Goal: Find specific page/section: Find specific page/section

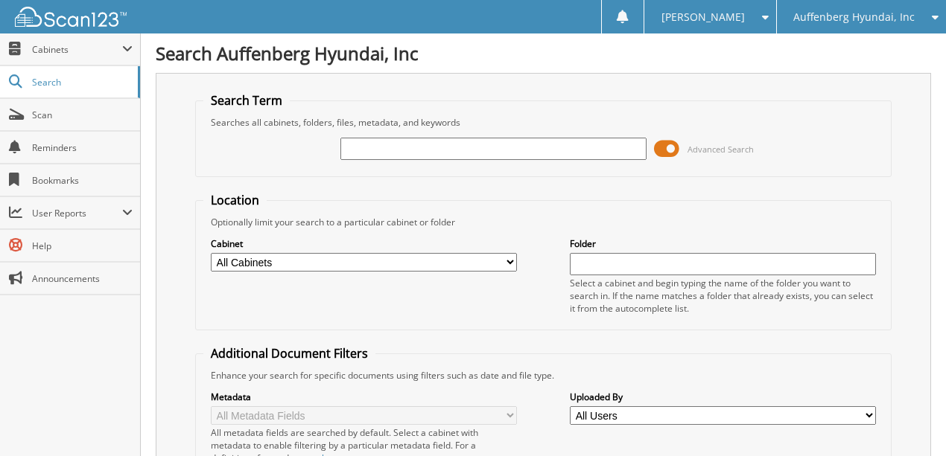
click at [378, 151] on input "text" at bounding box center [493, 149] width 306 height 22
type input "324437"
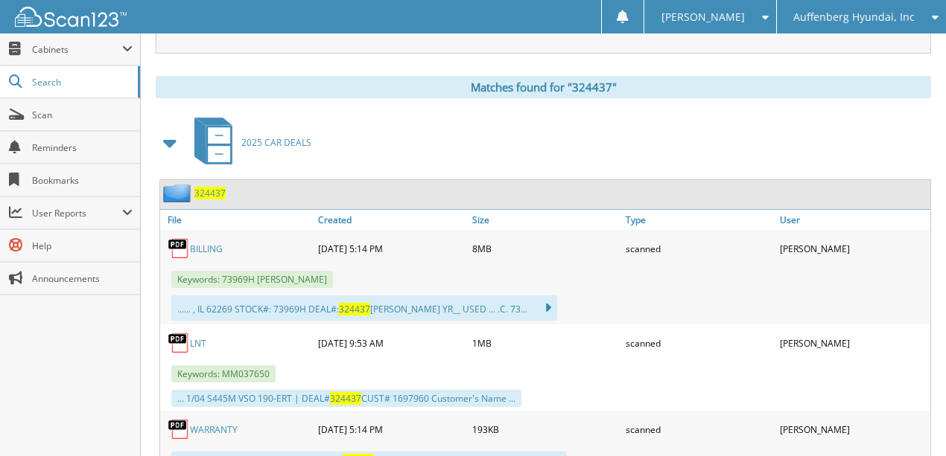
scroll to position [645, 0]
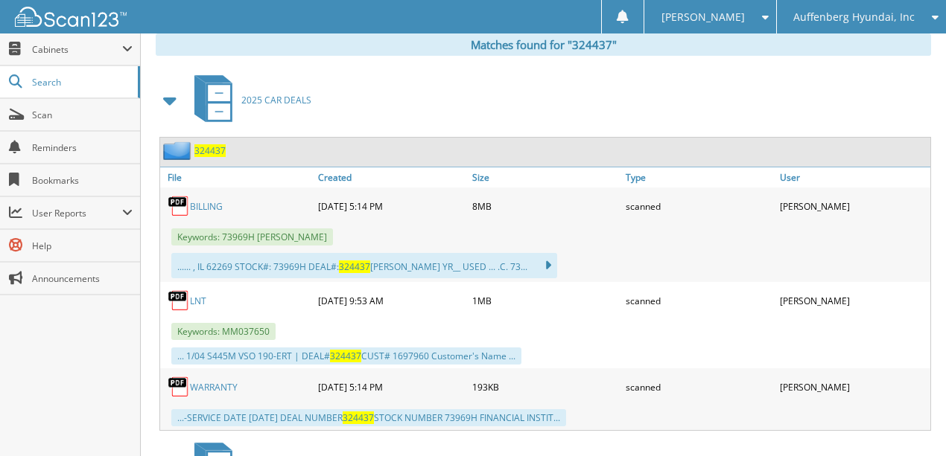
click at [205, 200] on link "BILLING" at bounding box center [206, 206] width 33 height 13
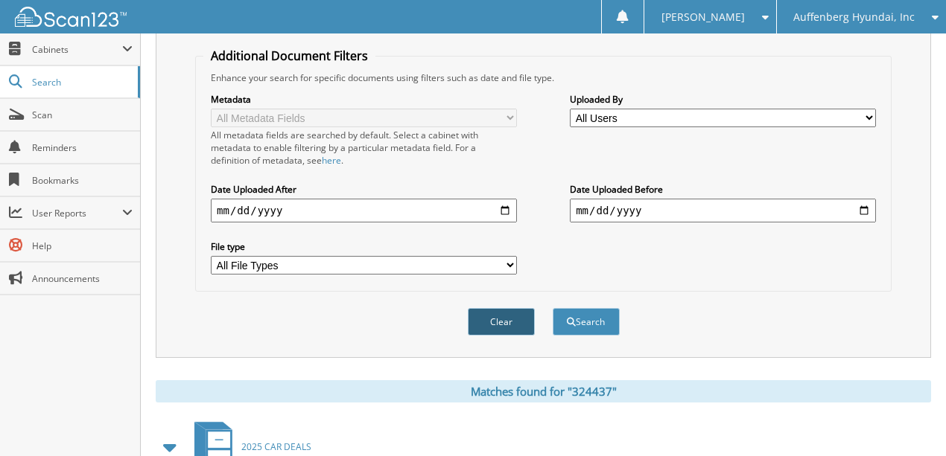
click at [491, 308] on button "Clear" at bounding box center [501, 322] width 67 height 28
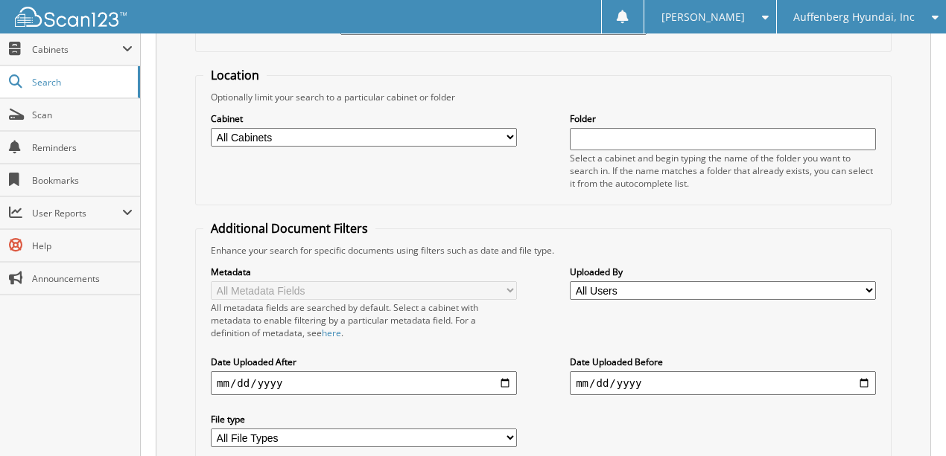
scroll to position [0, 0]
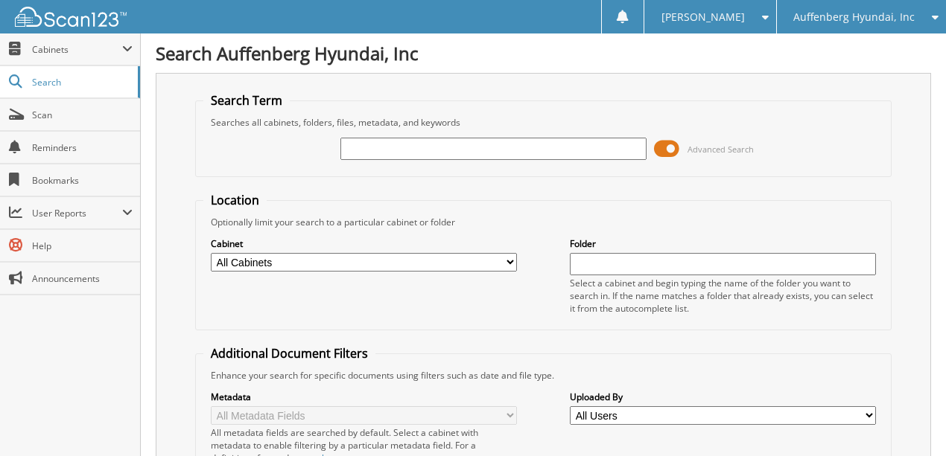
click at [373, 146] on input "text" at bounding box center [493, 149] width 306 height 22
type input "299339"
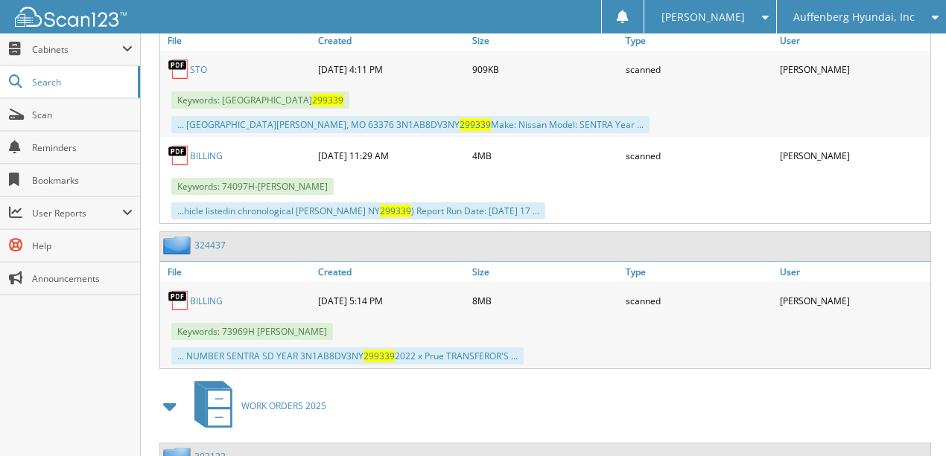
scroll to position [794, 0]
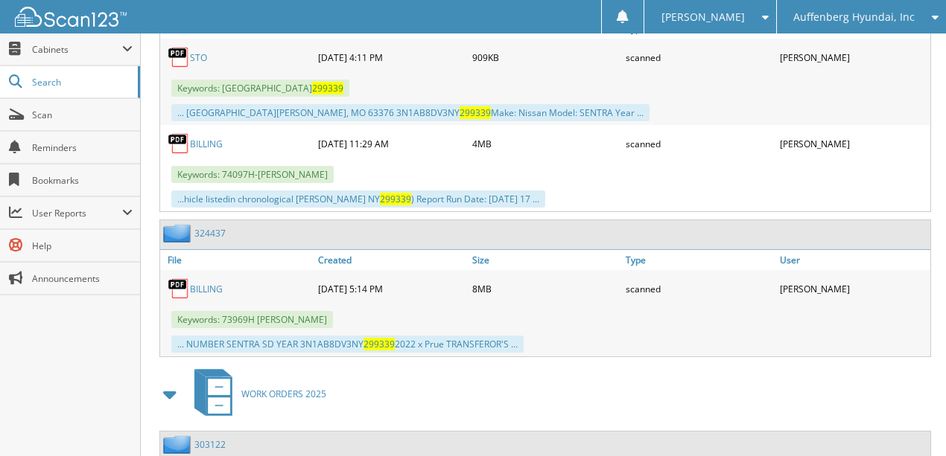
click at [206, 138] on link "BILLING" at bounding box center [206, 144] width 33 height 13
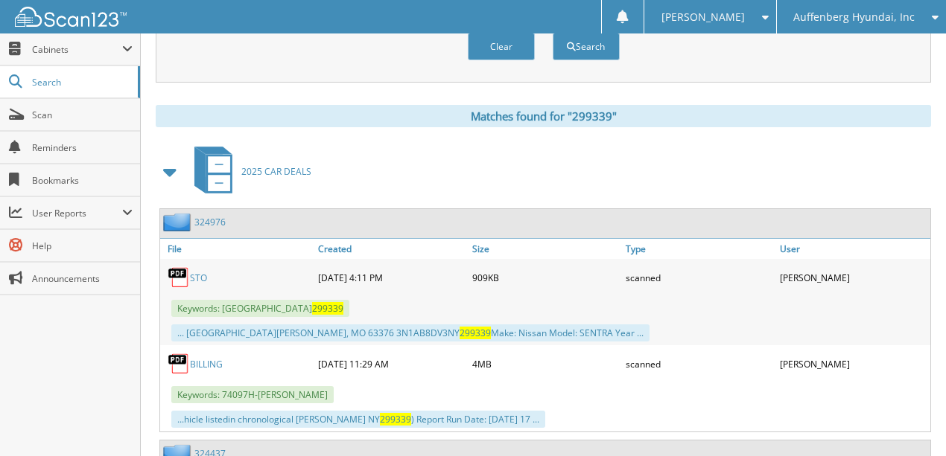
scroll to position [298, 0]
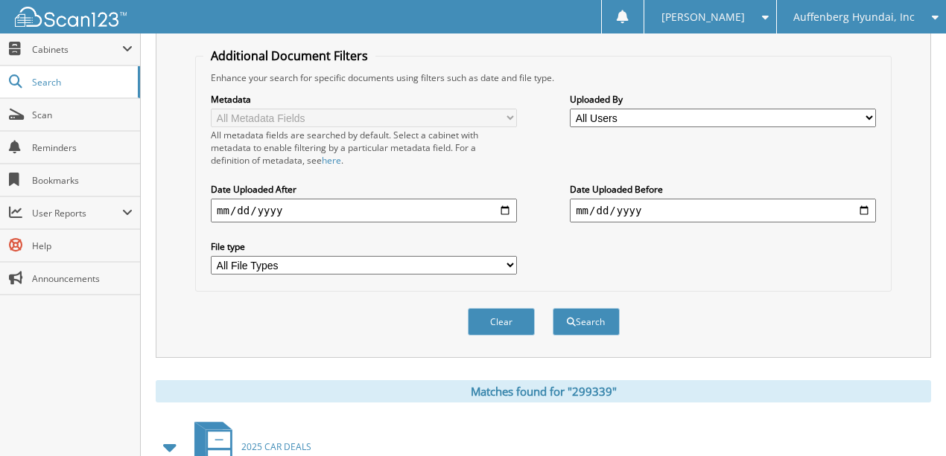
drag, startPoint x: 515, startPoint y: 314, endPoint x: 500, endPoint y: 310, distance: 15.5
click at [512, 313] on button "Clear" at bounding box center [501, 322] width 67 height 28
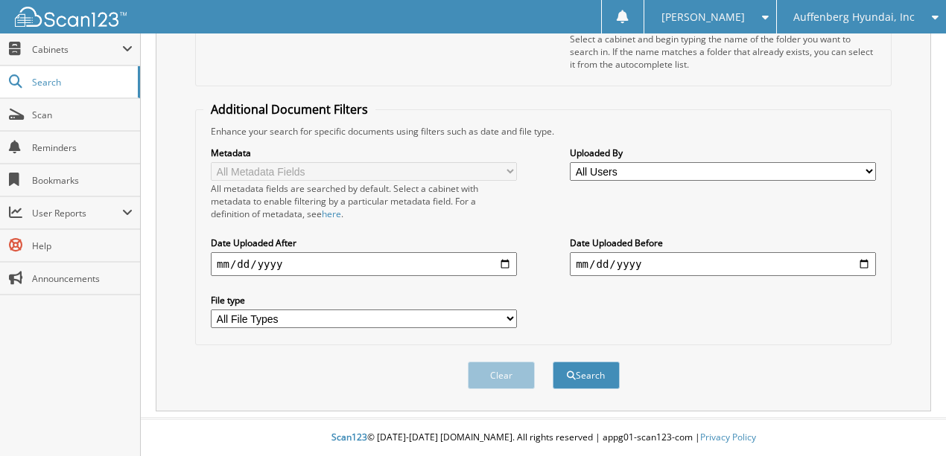
scroll to position [230, 0]
